Goal: Information Seeking & Learning: Learn about a topic

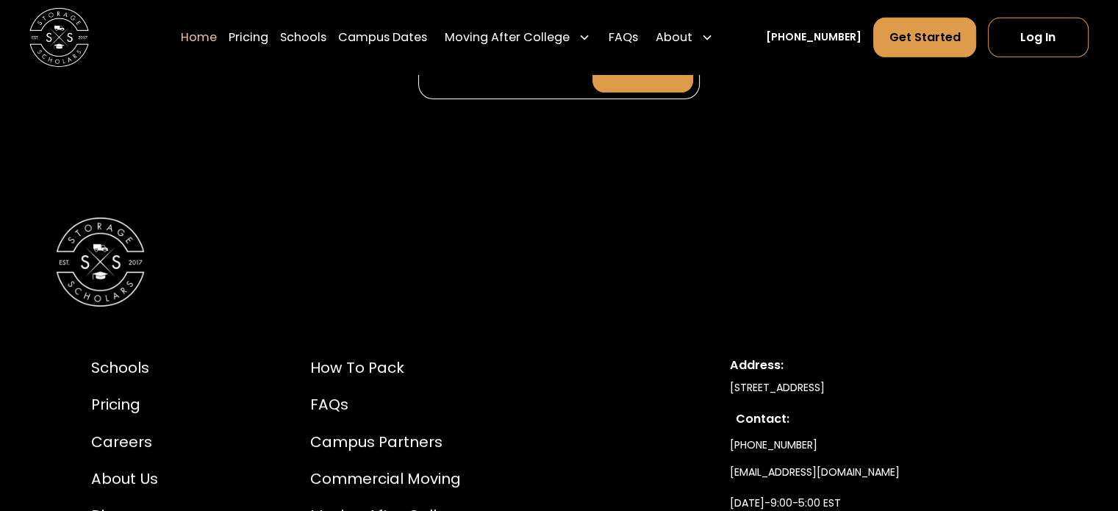
scroll to position [4777, 0]
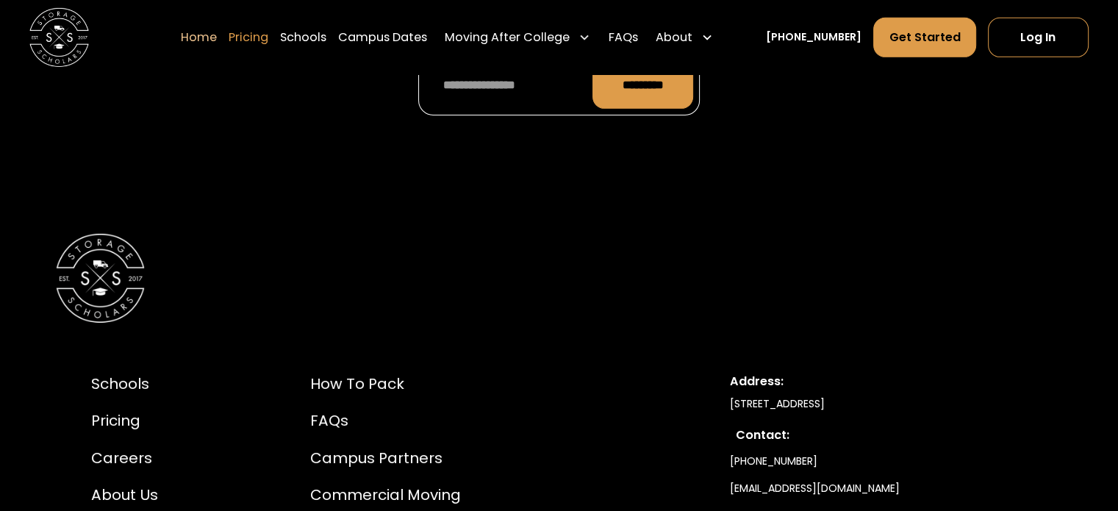
click at [268, 40] on link "Pricing" at bounding box center [249, 36] width 40 height 41
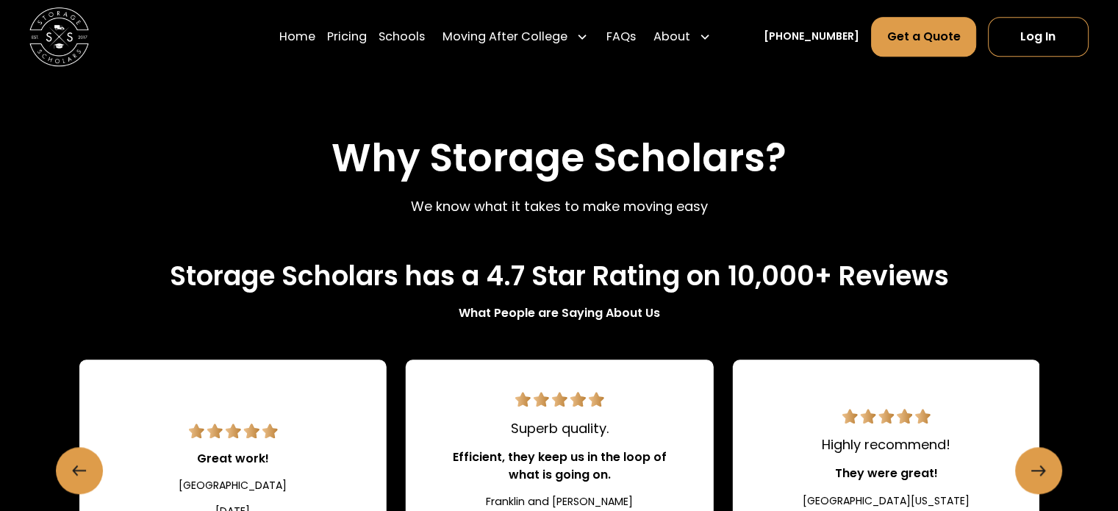
scroll to position [1538, 0]
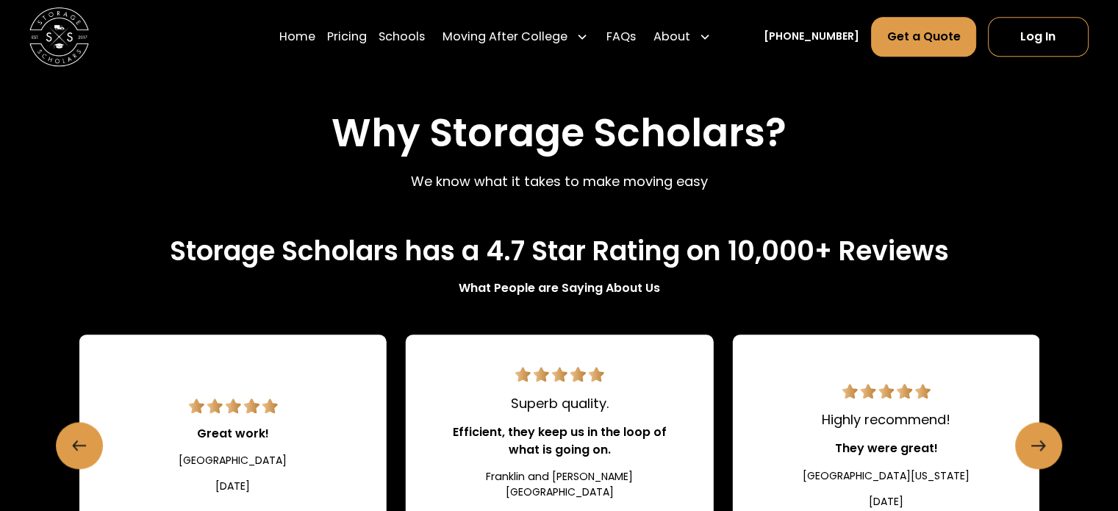
click at [466, 132] on h2 "Why Storage Scholars?" at bounding box center [558, 133] width 455 height 46
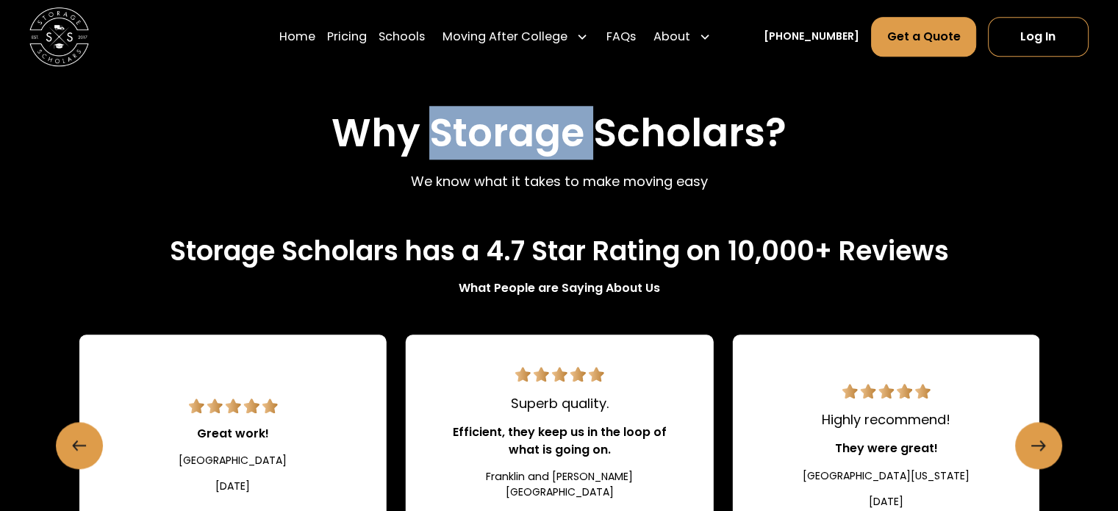
click at [466, 132] on h2 "Why Storage Scholars?" at bounding box center [558, 133] width 455 height 46
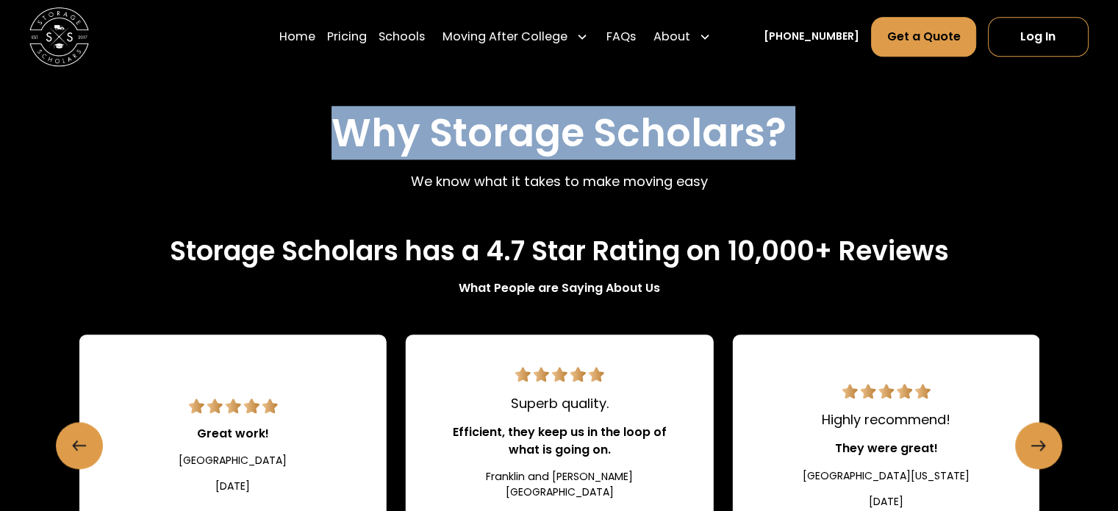
click at [466, 132] on h2 "Why Storage Scholars?" at bounding box center [558, 133] width 455 height 46
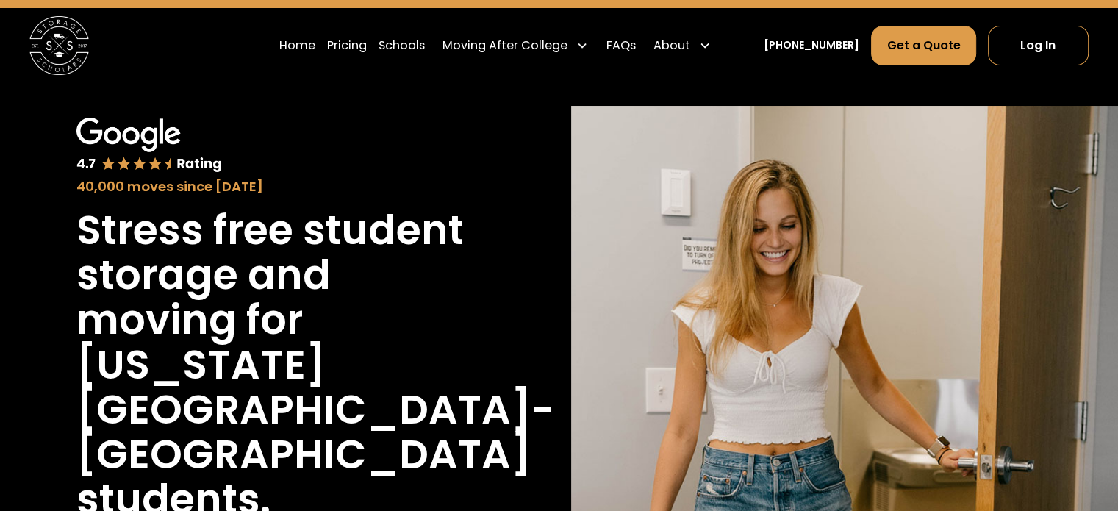
scroll to position [0, 0]
